Goal: Communication & Community: Answer question/provide support

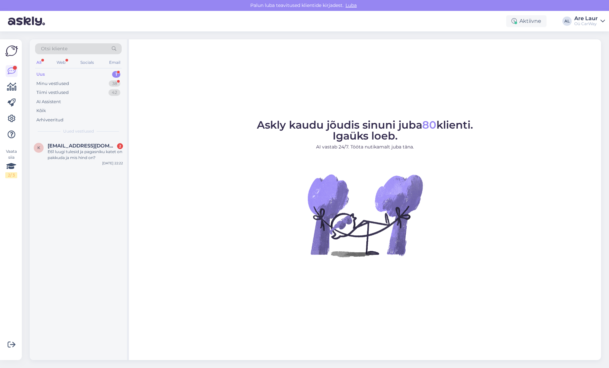
click at [64, 73] on div "Uus 1" at bounding box center [78, 74] width 87 height 9
click at [52, 84] on div "Minu vestlused" at bounding box center [52, 83] width 33 height 7
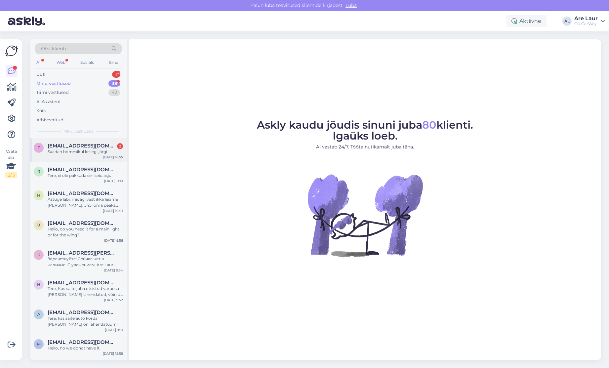
click at [77, 151] on div "Saadan hommikul kellegi järgi" at bounding box center [85, 152] width 75 height 6
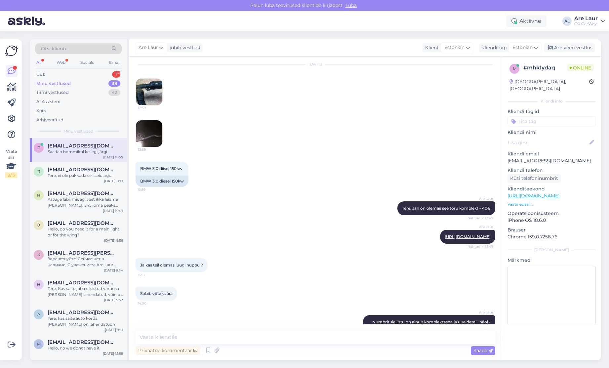
scroll to position [7, 0]
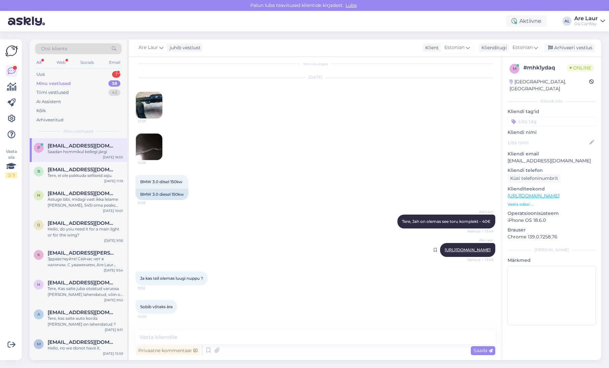
click at [444, 250] on link "[URL][DOMAIN_NAME]" at bounding box center [467, 249] width 46 height 5
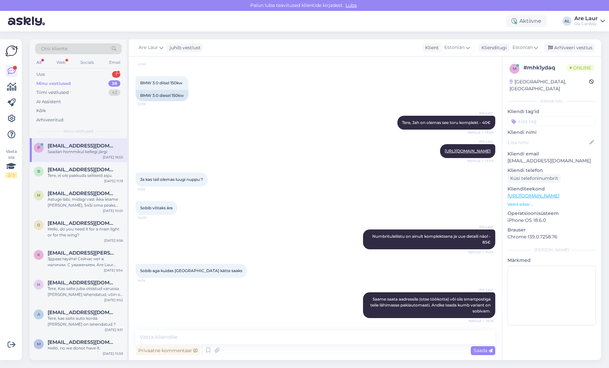
scroll to position [106, 0]
click at [451, 153] on link "[URL][DOMAIN_NAME]" at bounding box center [467, 150] width 46 height 5
click at [64, 76] on div "Uus 1" at bounding box center [78, 74] width 87 height 9
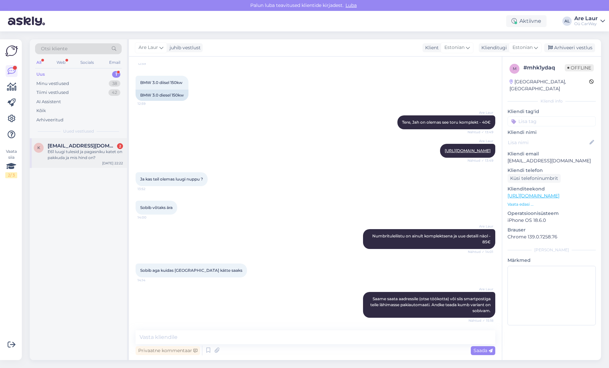
click at [77, 153] on div "E61 luugi tulesid ja pagasniku katet on pakkuda ja mis hind on?" at bounding box center [85, 155] width 75 height 12
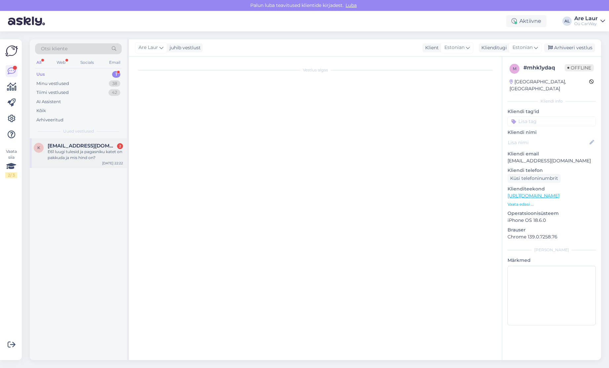
scroll to position [0, 0]
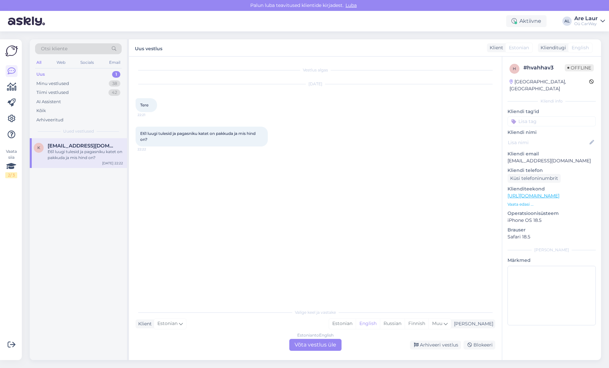
click at [306, 345] on div "Estonian to English Võta vestlus üle" at bounding box center [315, 345] width 52 height 12
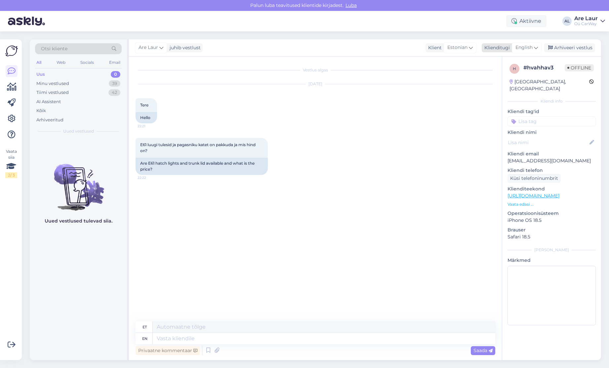
click at [528, 48] on span "English" at bounding box center [523, 47] width 17 height 7
type input "est"
click at [500, 75] on link "Estonian" at bounding box center [511, 77] width 73 height 11
click at [243, 337] on textarea at bounding box center [315, 337] width 360 height 14
type textarea "Tere, mis aasta autost me räägime, kas LCI või vanem kere? Pagasirulood on vaja…"
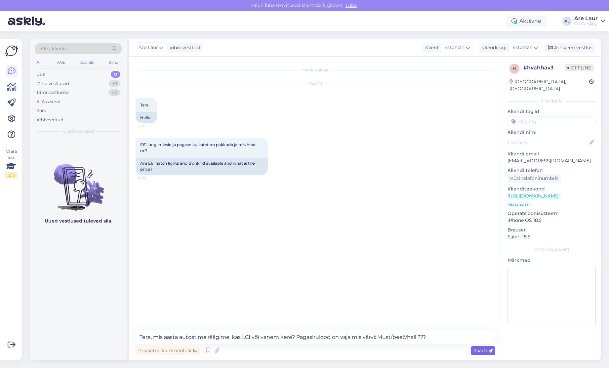
click at [472, 349] on div "Saada" at bounding box center [483, 350] width 24 height 9
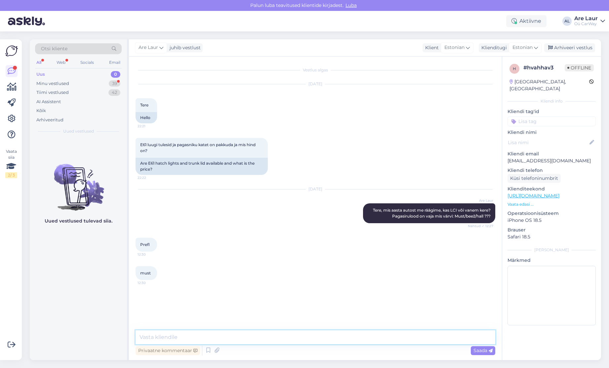
click at [199, 333] on textarea at bounding box center [315, 337] width 360 height 14
paste textarea "[URL][DOMAIN_NAME]"
type textarea "Luugituled on olemas : [URL][DOMAIN_NAME] [URL][DOMAIN_NAME]"
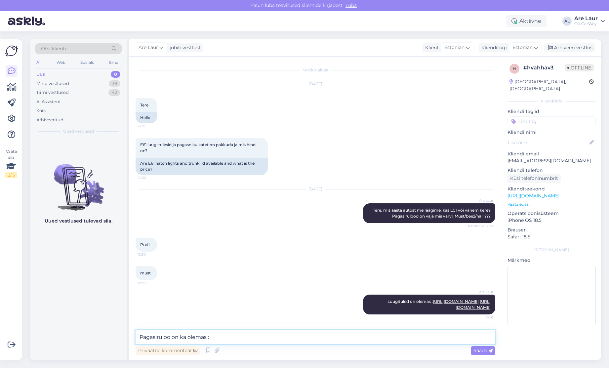
paste textarea "[URL][DOMAIN_NAME]"
type textarea "Pagasiruloo on ka olemas : [URL][DOMAIN_NAME]"
